Goal: Information Seeking & Learning: Learn about a topic

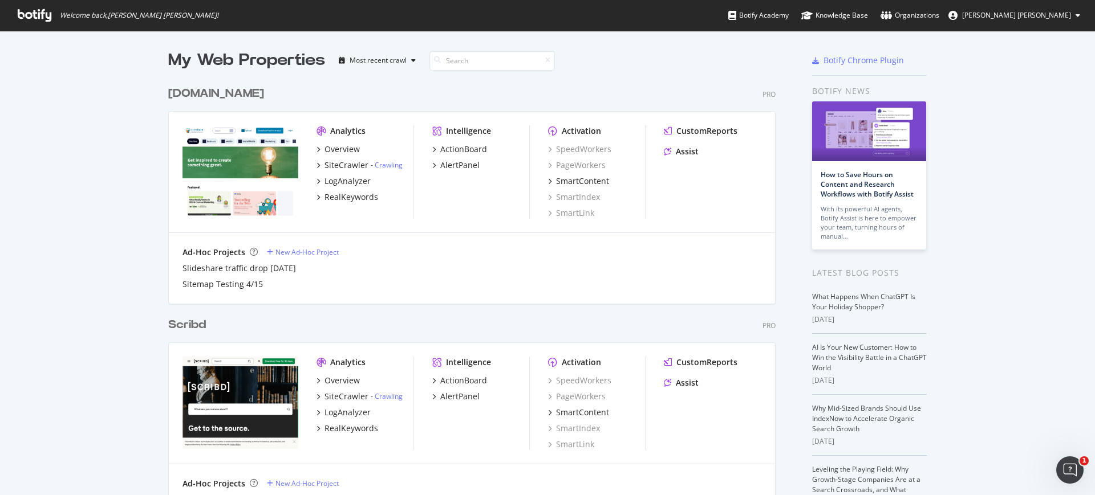
click at [210, 90] on div "[DOMAIN_NAME]" at bounding box center [216, 94] width 96 height 17
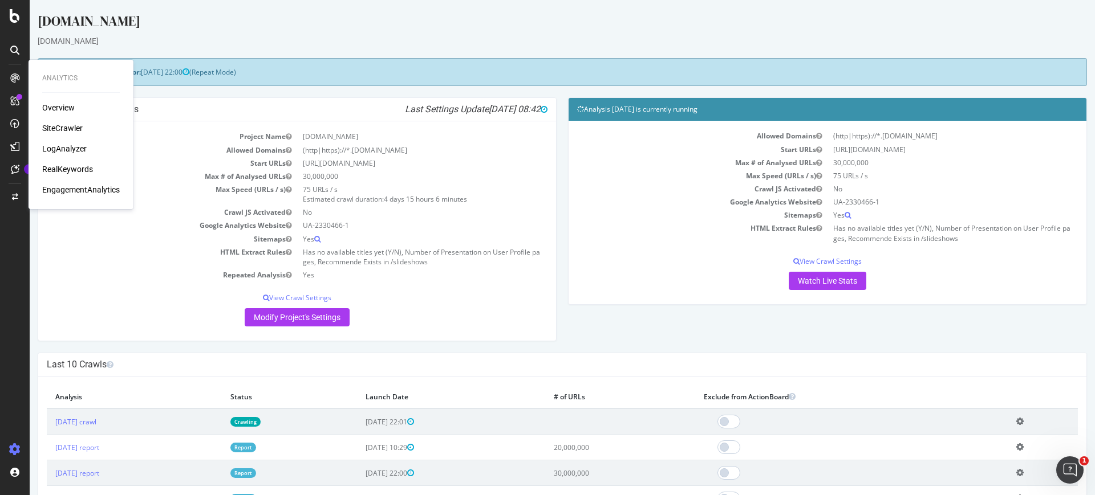
click at [54, 146] on div "LogAnalyzer" at bounding box center [64, 148] width 44 height 11
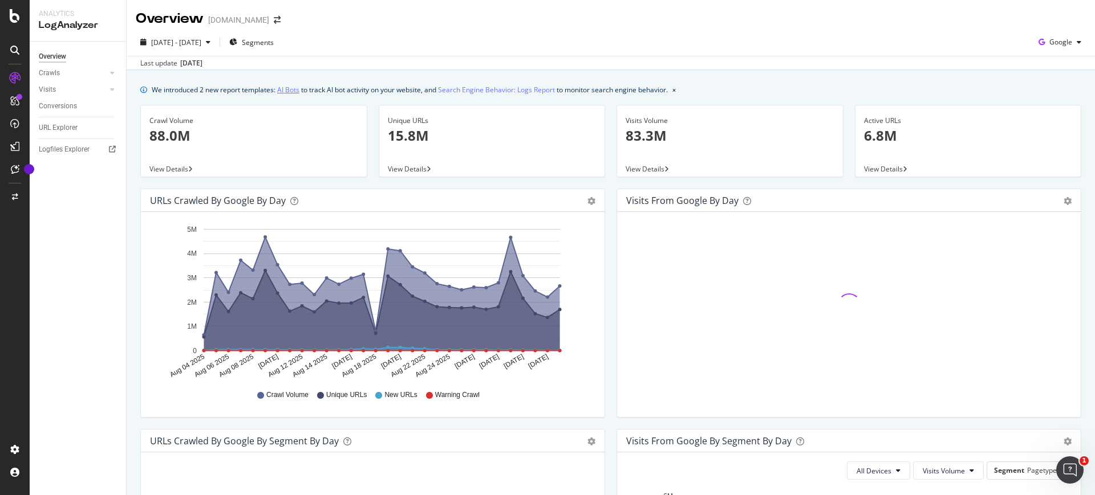
click at [294, 89] on link "AI Bots" at bounding box center [288, 90] width 22 height 12
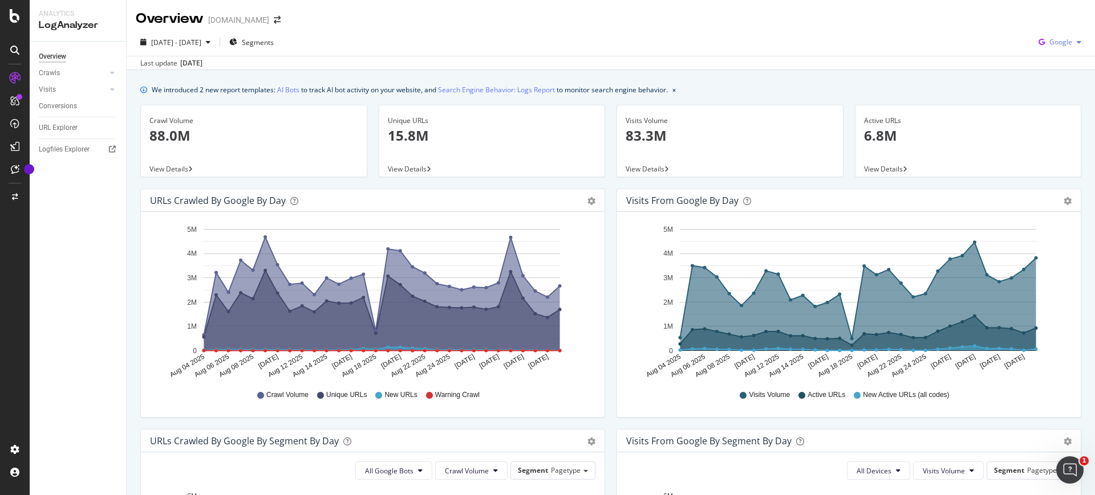
click at [1042, 37] on icon "button" at bounding box center [1041, 42] width 15 height 16
click at [1052, 110] on span "OpenAI" at bounding box center [1060, 107] width 42 height 10
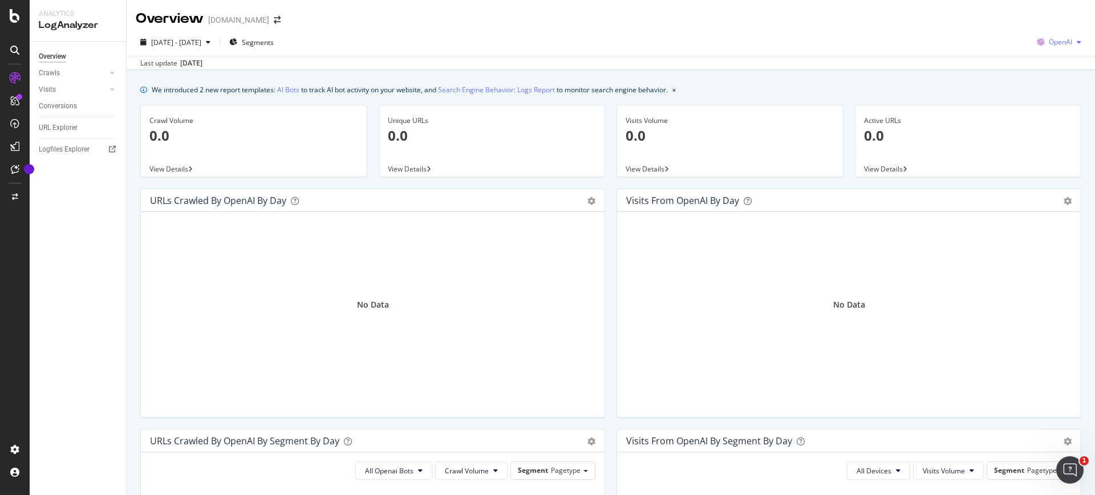
click at [1059, 45] on span "OpenAI" at bounding box center [1059, 42] width 23 height 10
click at [1031, 71] on span at bounding box center [1028, 65] width 14 height 14
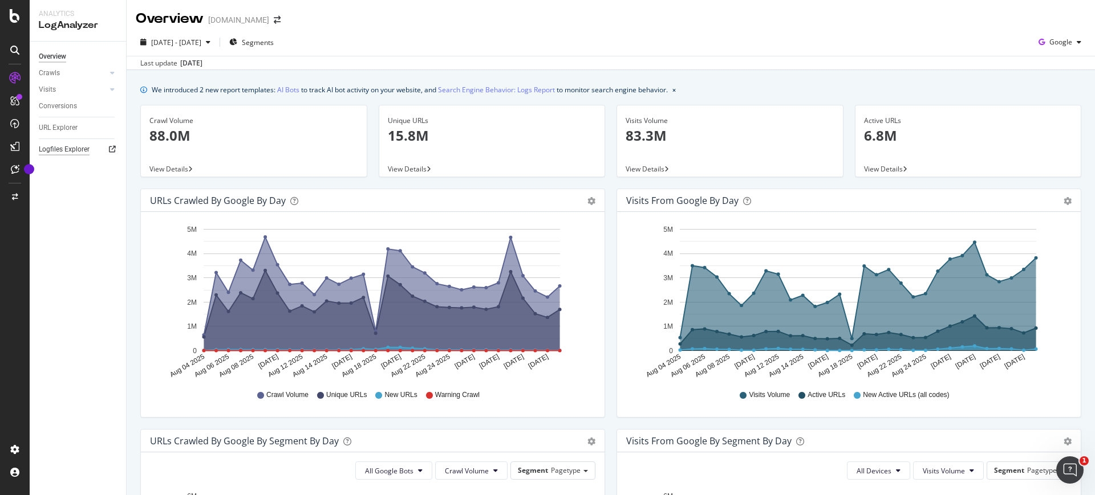
click at [57, 152] on div "Logfiles Explorer" at bounding box center [64, 150] width 51 height 12
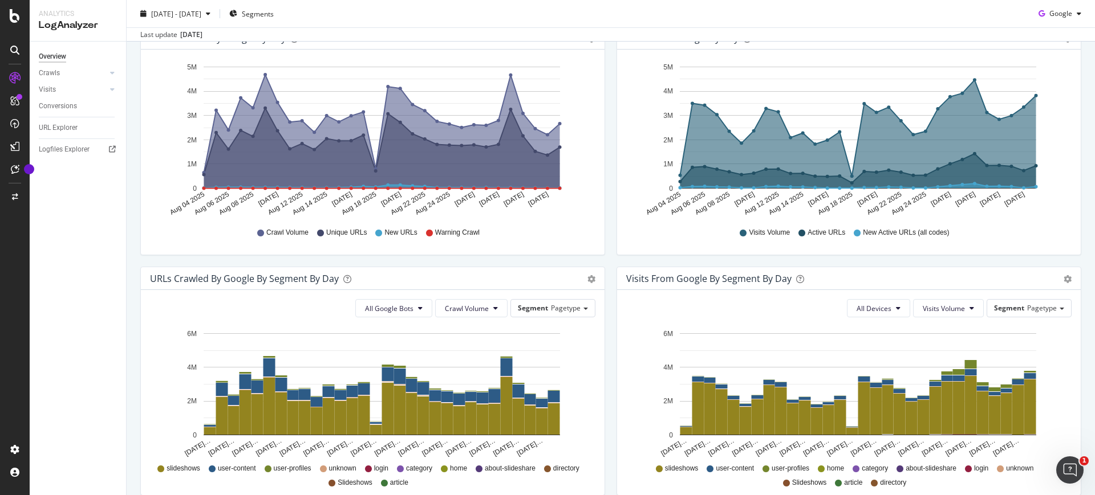
scroll to position [168, 0]
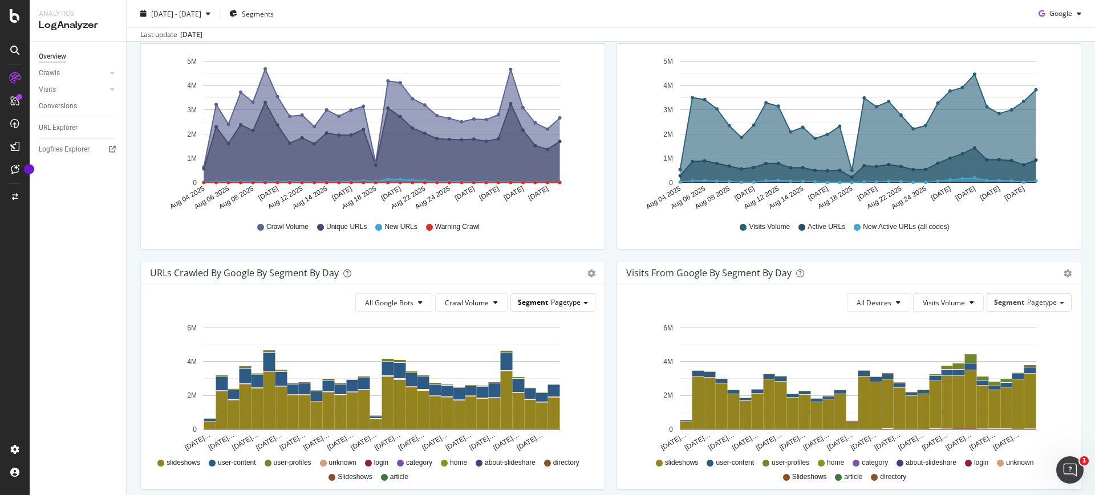
click at [542, 306] on span "Segment" at bounding box center [533, 303] width 30 height 10
click at [531, 383] on div "Advanced selector >" at bounding box center [543, 381] width 91 height 16
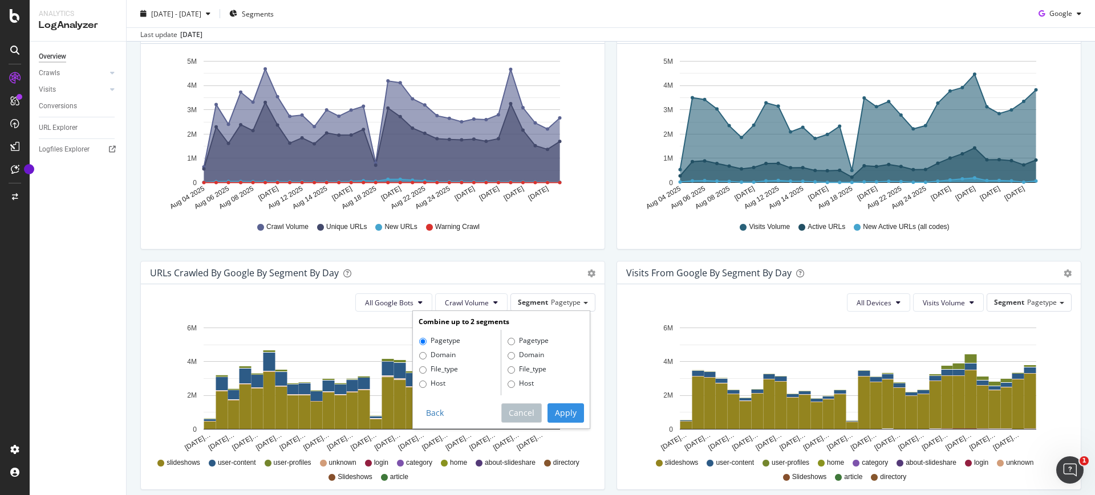
click at [434, 364] on label "File_type" at bounding box center [438, 369] width 39 height 11
click at [426, 367] on input "File_type" at bounding box center [422, 370] width 7 height 7
radio input "true"
radio input "false"
click at [559, 413] on button "Apply" at bounding box center [565, 413] width 36 height 19
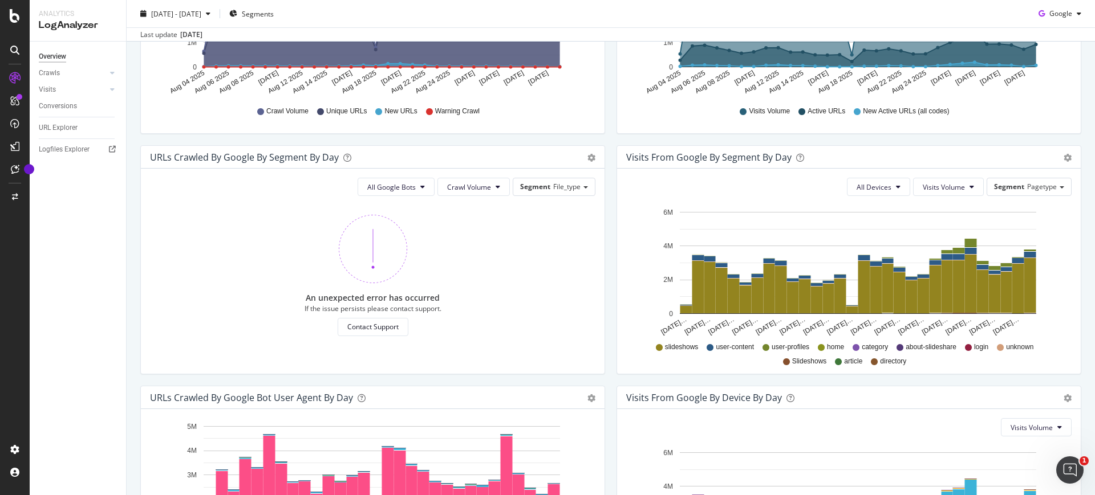
scroll to position [283, 0]
click at [451, 193] on button "Crawl Volume" at bounding box center [473, 187] width 72 height 18
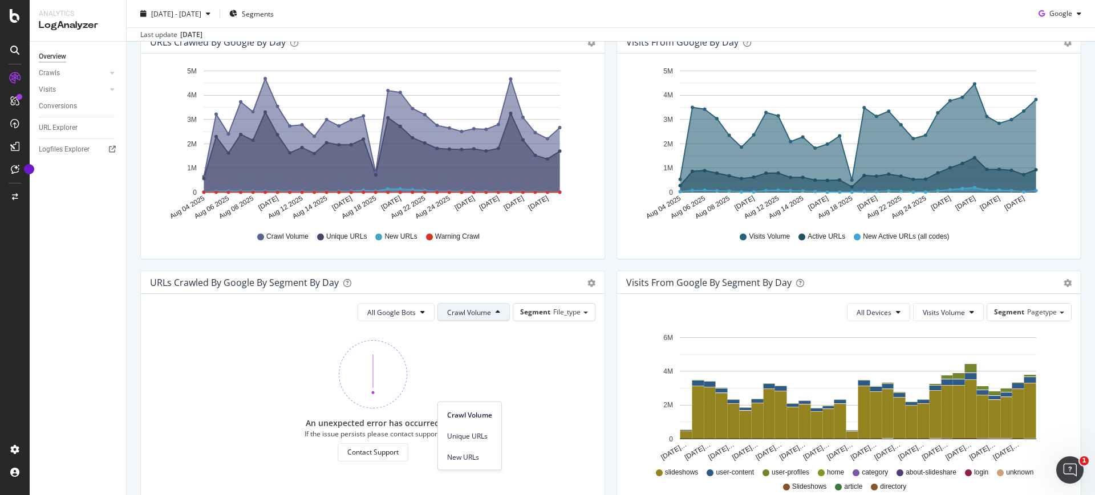
scroll to position [269, 0]
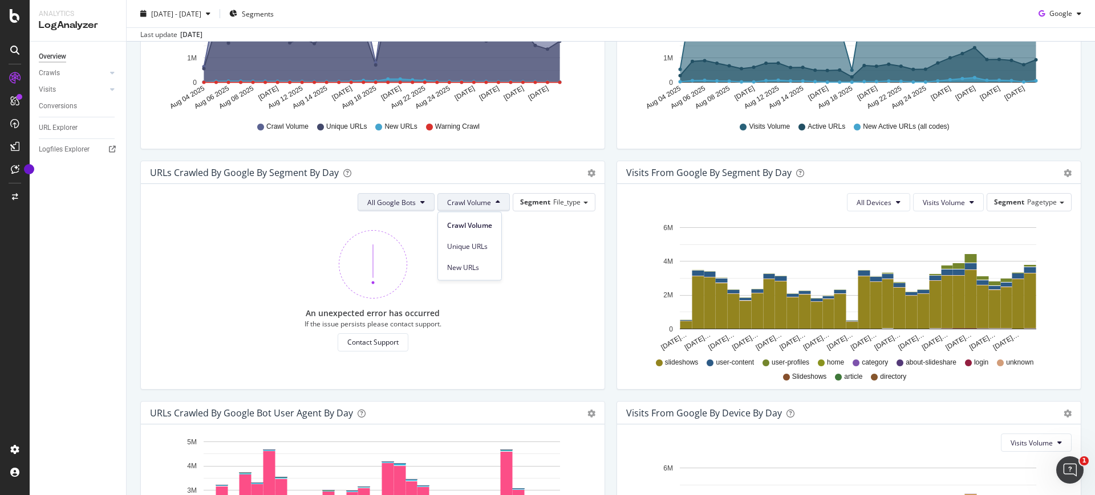
click at [410, 199] on span "All Google Bots" at bounding box center [391, 203] width 48 height 10
click at [531, 196] on div "Segment File_type" at bounding box center [554, 202] width 82 height 17
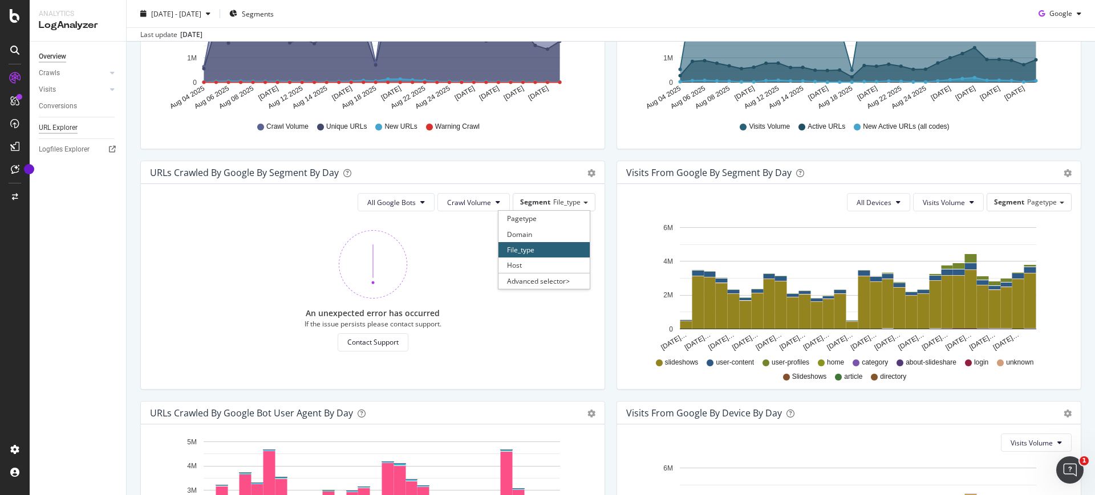
click at [64, 124] on div "URL Explorer" at bounding box center [58, 128] width 39 height 12
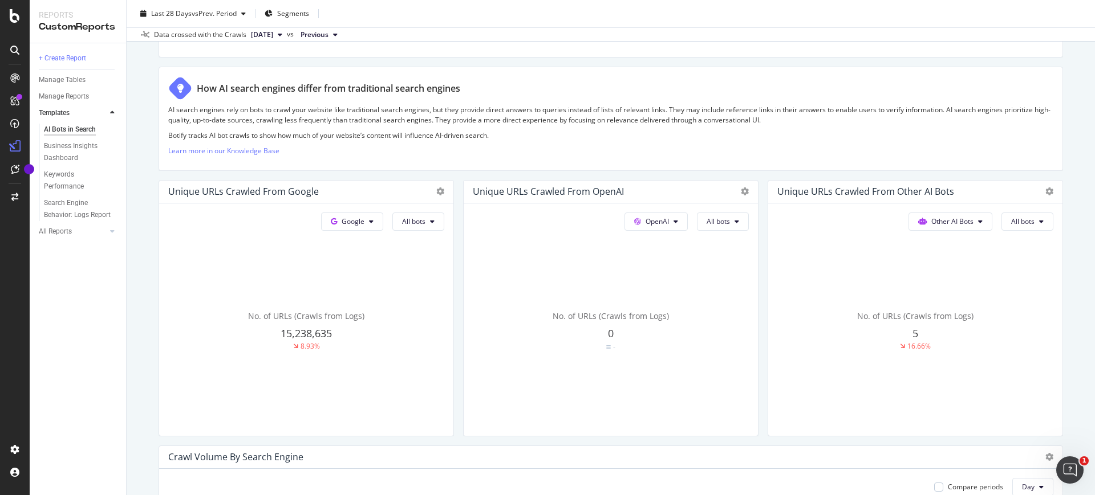
scroll to position [234, 0]
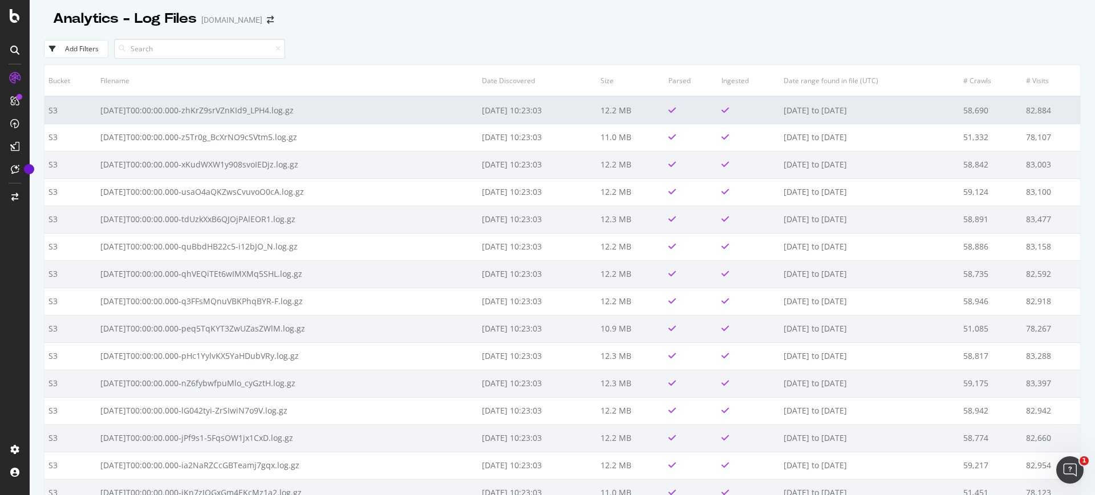
click at [133, 107] on td "2025-09-02T00:00:00.000-zhKrZ9srVZnKId9_LPH4.log.gz" at bounding box center [286, 109] width 381 height 27
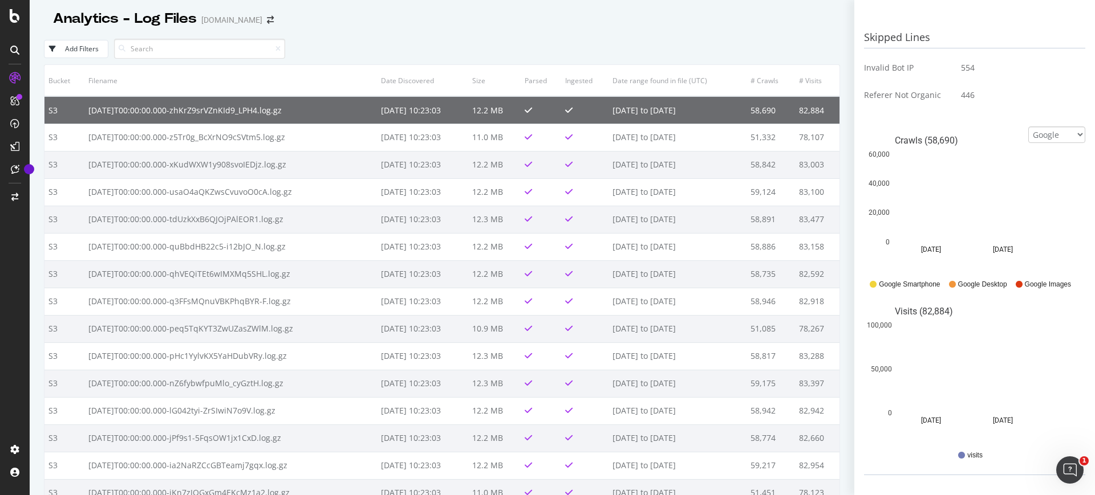
scroll to position [376, 0]
